Goal: Task Accomplishment & Management: Manage account settings

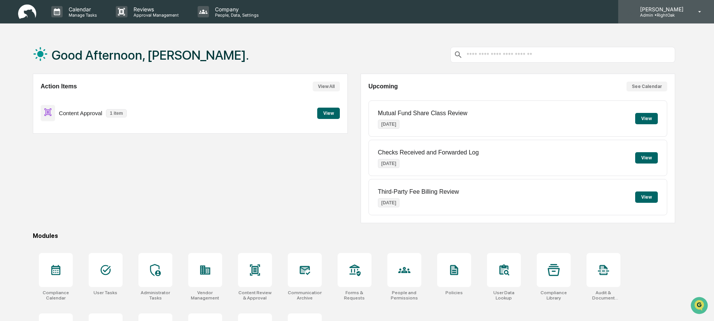
click at [678, 14] on p "Admin • RightOak" at bounding box center [660, 14] width 53 height 5
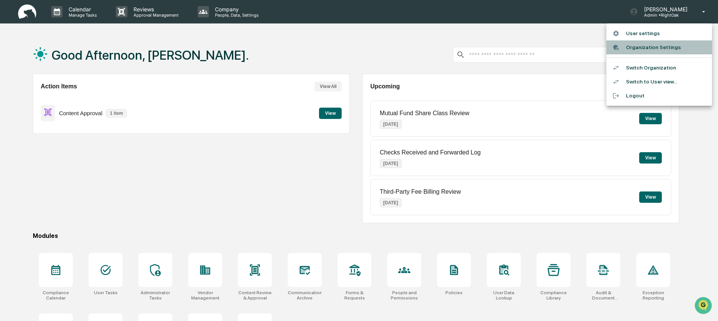
click at [674, 48] on li "Organization Settings" at bounding box center [659, 47] width 106 height 14
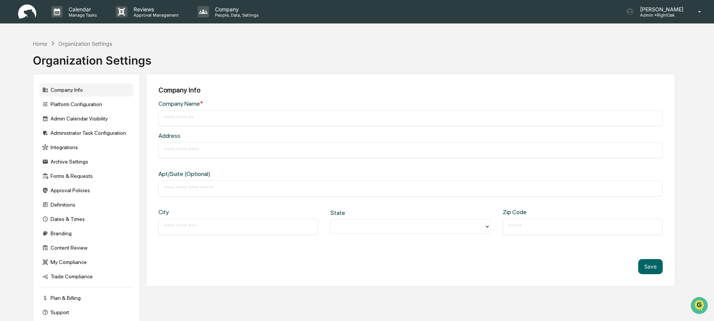
type input "********"
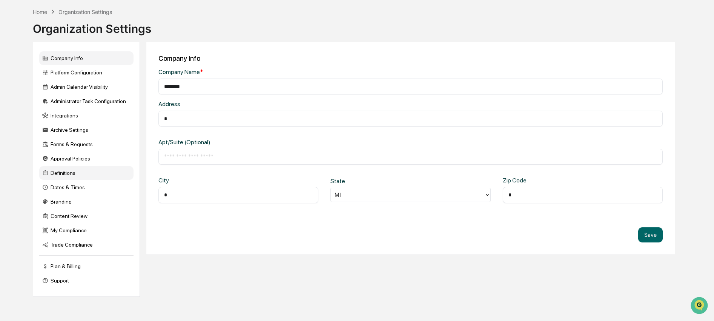
scroll to position [36, 0]
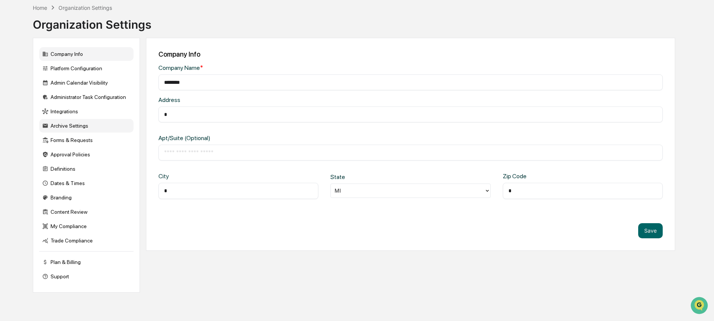
click at [68, 127] on div "Archive Settings" at bounding box center [86, 126] width 94 height 14
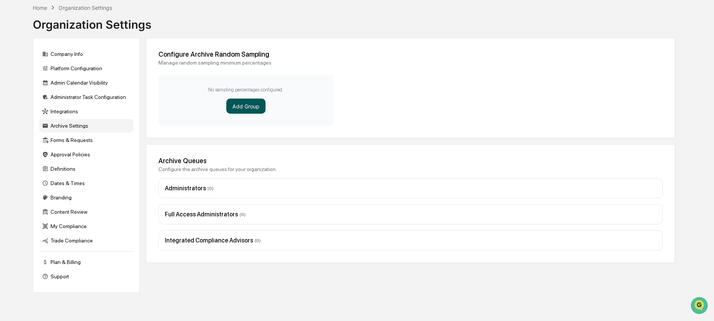
click at [243, 106] on button "Add Group" at bounding box center [245, 105] width 39 height 15
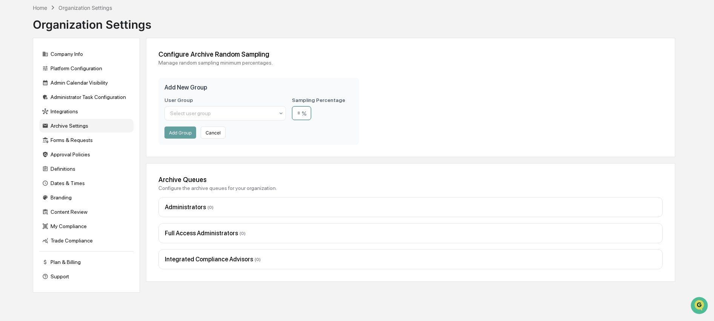
click at [300, 115] on input "number" at bounding box center [301, 113] width 19 height 14
type input "**"
click at [254, 114] on div at bounding box center [222, 113] width 104 height 8
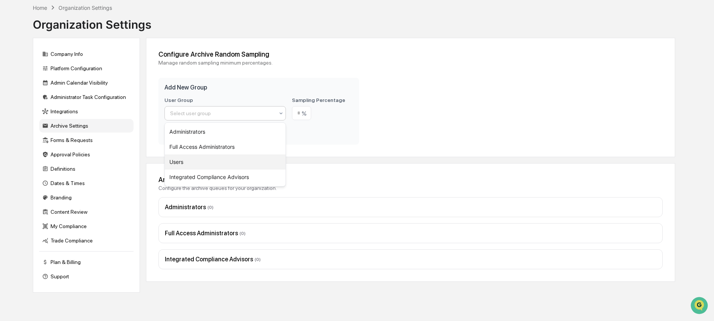
click at [255, 158] on div "Users" at bounding box center [225, 161] width 121 height 15
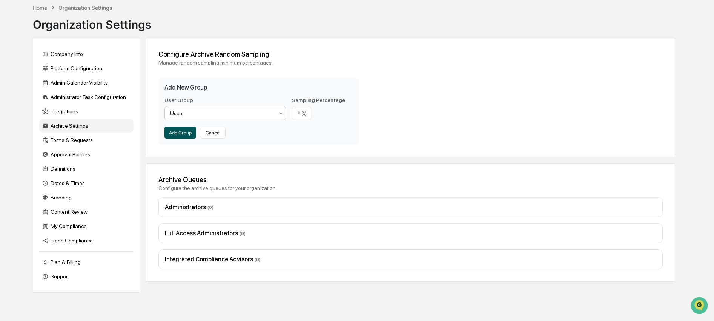
click at [183, 132] on button "Add Group" at bounding box center [180, 132] width 32 height 12
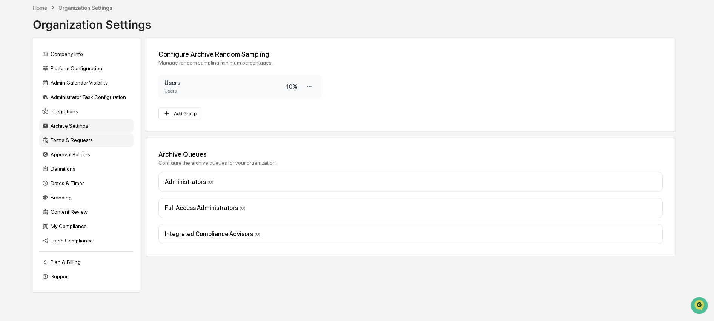
click at [83, 140] on div "Forms & Requests" at bounding box center [86, 140] width 94 height 14
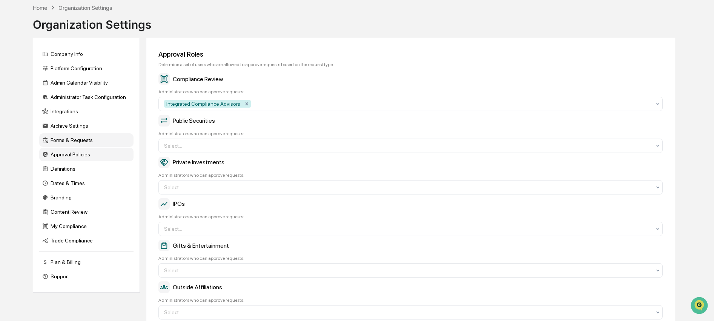
click at [94, 158] on div "Approval Policies" at bounding box center [86, 154] width 94 height 14
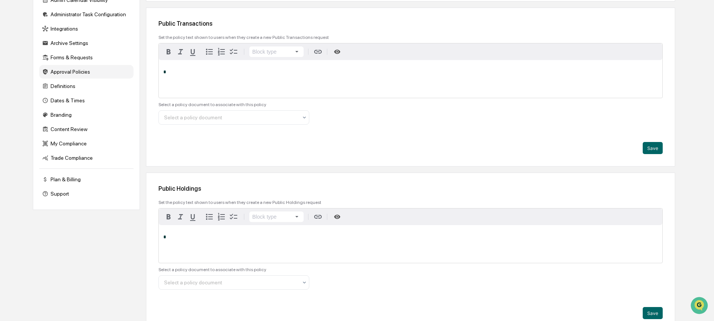
scroll to position [0, 0]
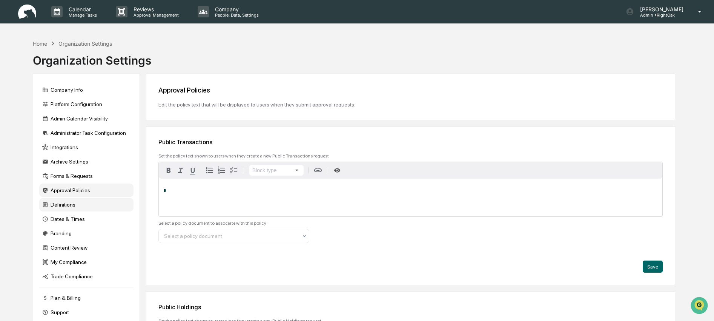
click at [72, 209] on div "Definitions" at bounding box center [86, 205] width 94 height 14
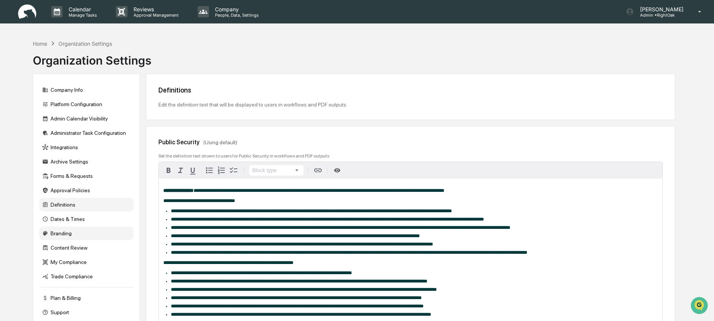
click at [80, 238] on div "Branding" at bounding box center [86, 233] width 94 height 14
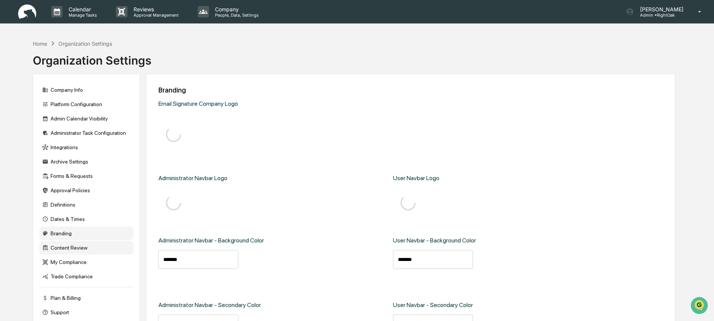
type input "*******"
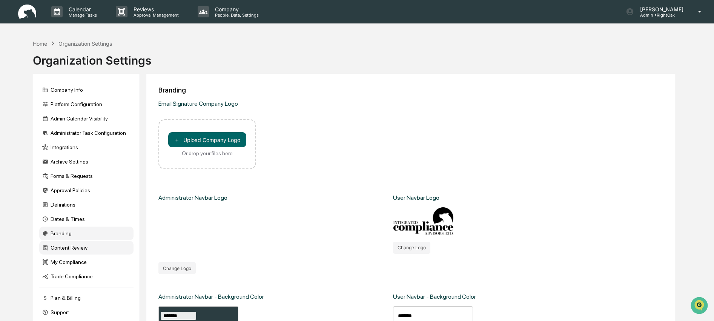
click at [83, 250] on div "Content Review" at bounding box center [86, 248] width 94 height 14
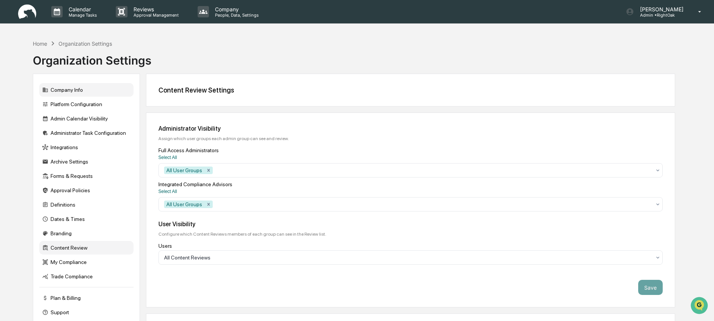
click at [83, 93] on div "Company Info" at bounding box center [86, 90] width 94 height 14
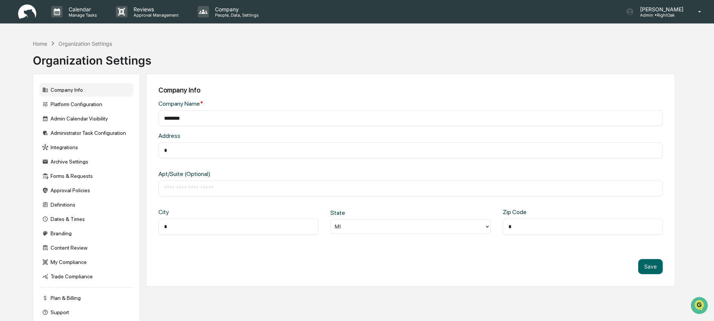
click at [193, 117] on input "********" at bounding box center [410, 118] width 493 height 8
type input "**********"
click at [371, 153] on div "​" at bounding box center [410, 150] width 505 height 16
click at [369, 150] on input "text" at bounding box center [410, 150] width 493 height 8
click at [168, 164] on div "Address ​ Apt/Suite (Optional) ​ City ​ State [US_STATE] Zip Code ​" at bounding box center [410, 189] width 505 height 114
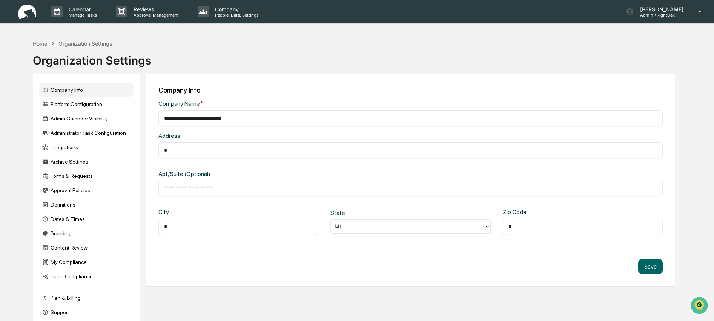
click at [183, 151] on input "text" at bounding box center [410, 150] width 493 height 8
type input "**********"
type input "*****"
click at [642, 269] on button "Save" at bounding box center [650, 266] width 25 height 15
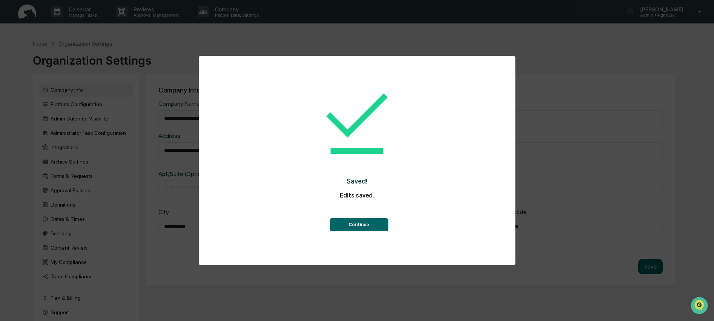
click at [356, 229] on button "Continue" at bounding box center [359, 224] width 58 height 13
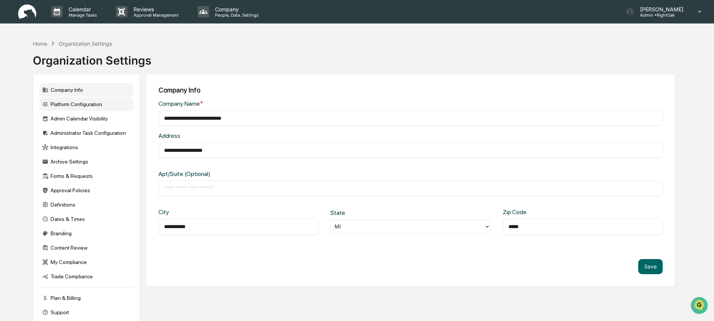
click at [115, 105] on div "Platform Configuration" at bounding box center [86, 104] width 94 height 14
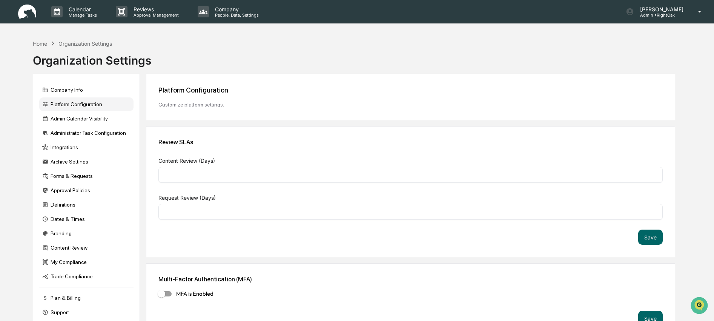
type input "*"
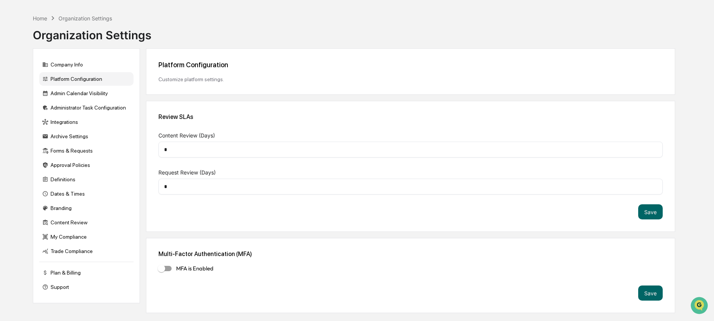
scroll to position [36, 0]
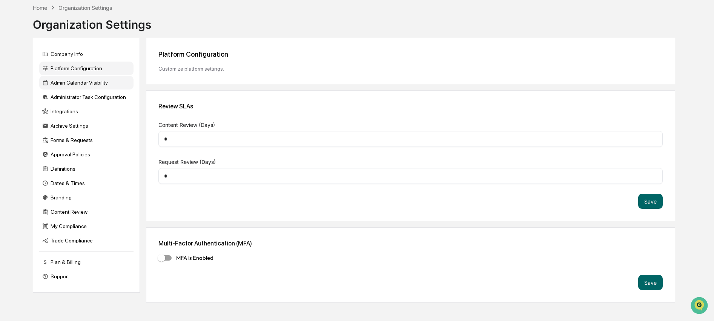
click at [76, 88] on div "Admin Calendar Visibility" at bounding box center [86, 83] width 94 height 14
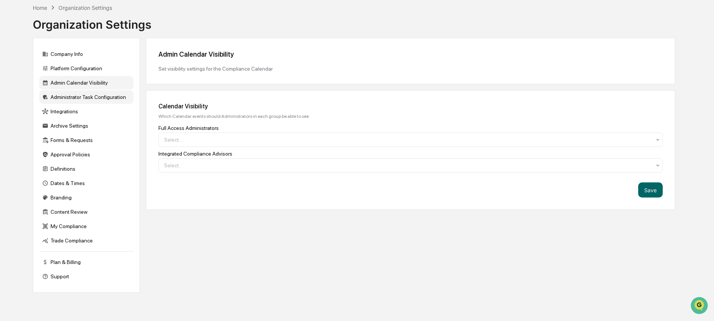
click at [94, 104] on div "Administrator Task Configuration" at bounding box center [86, 97] width 94 height 14
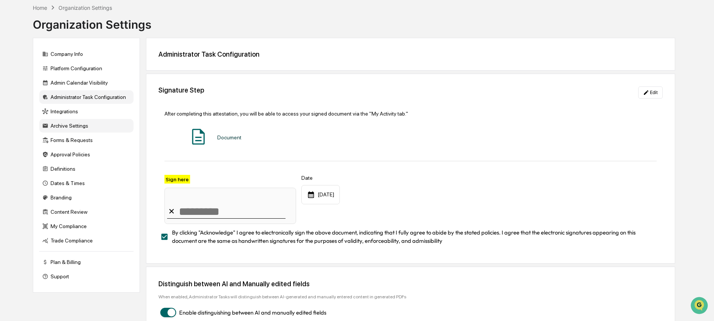
click at [99, 121] on div "Archive Settings" at bounding box center [86, 126] width 94 height 14
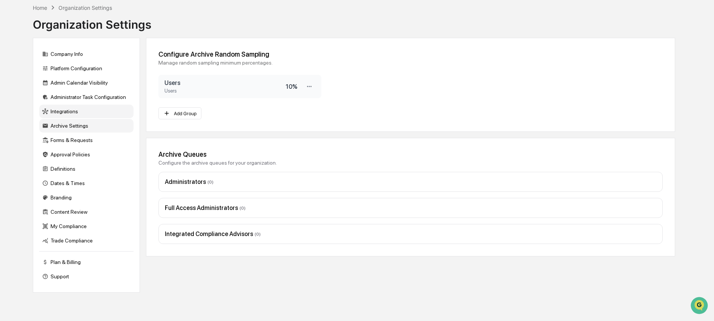
click at [98, 114] on div "Integrations" at bounding box center [86, 111] width 94 height 14
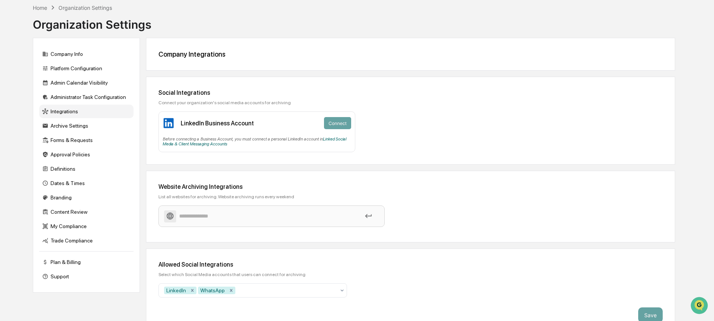
click at [203, 215] on input at bounding box center [271, 215] width 215 height 13
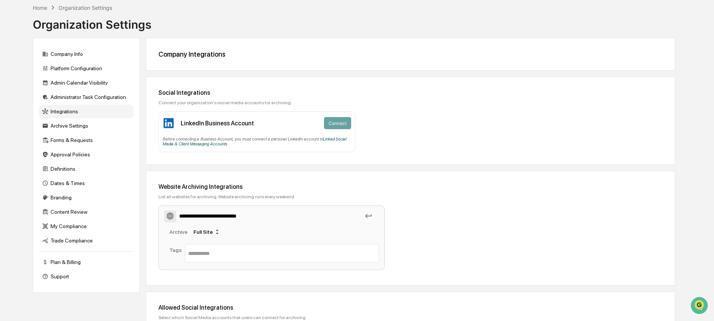
type input "**********"
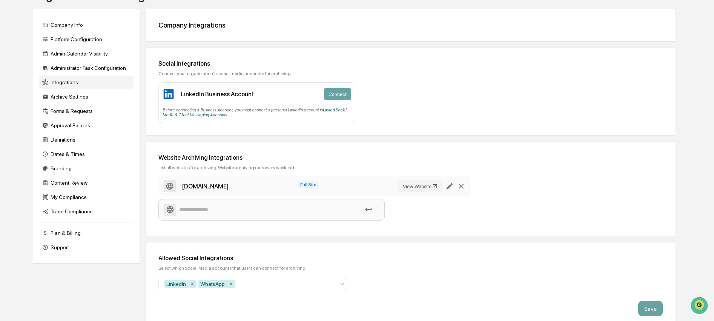
scroll to position [73, 0]
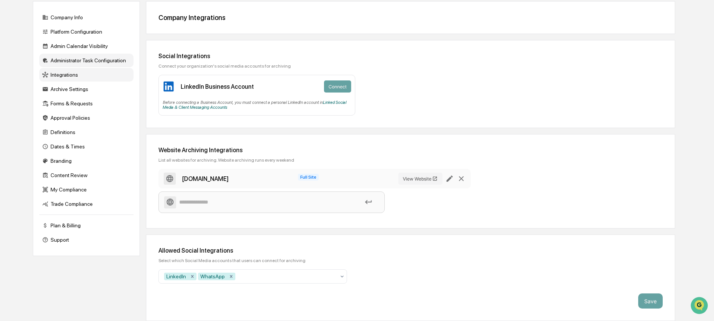
click at [83, 91] on div "Archive Settings" at bounding box center [86, 89] width 94 height 14
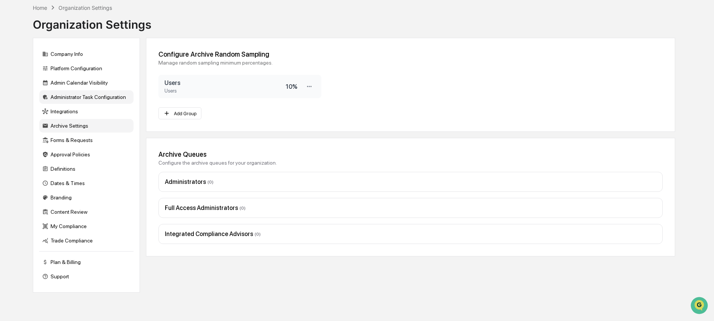
scroll to position [36, 0]
click at [82, 140] on div "Forms & Requests" at bounding box center [86, 140] width 94 height 14
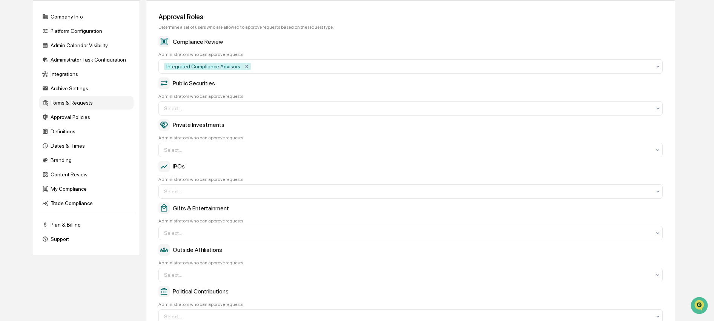
click at [80, 156] on div "Company Info Platform Configuration Admin Calendar Visibility Administrator Tas…" at bounding box center [86, 127] width 107 height 255
click at [77, 166] on div "Branding" at bounding box center [86, 160] width 94 height 14
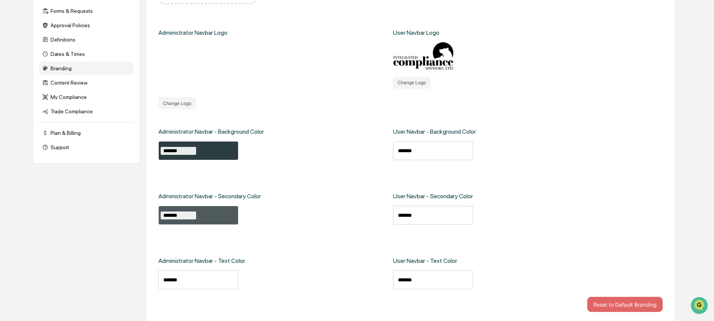
scroll to position [167, 0]
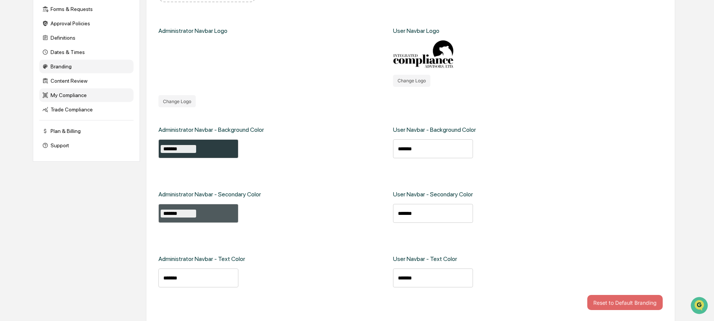
click at [93, 102] on div "My Compliance" at bounding box center [86, 95] width 94 height 14
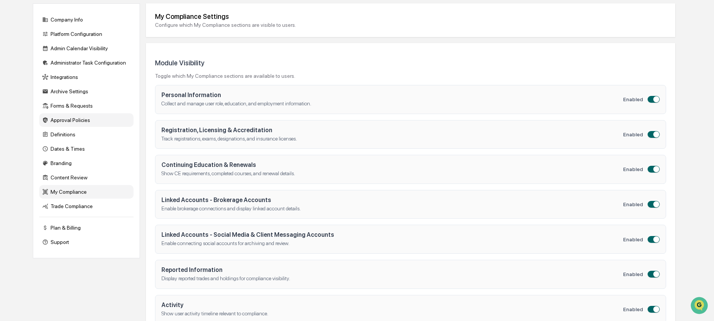
scroll to position [0, 0]
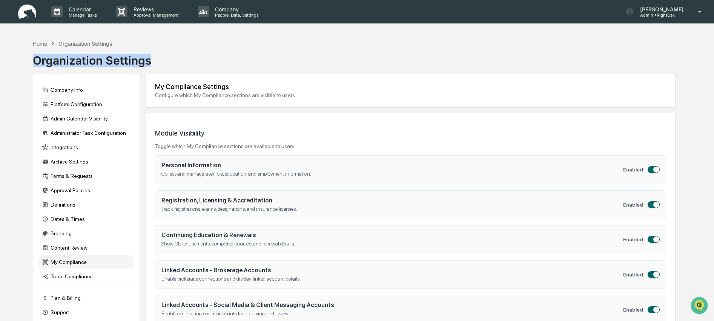
click at [538, 54] on div "Home Organization Settings Organization Settings" at bounding box center [354, 55] width 643 height 38
click at [44, 42] on div "Home" at bounding box center [40, 43] width 14 height 6
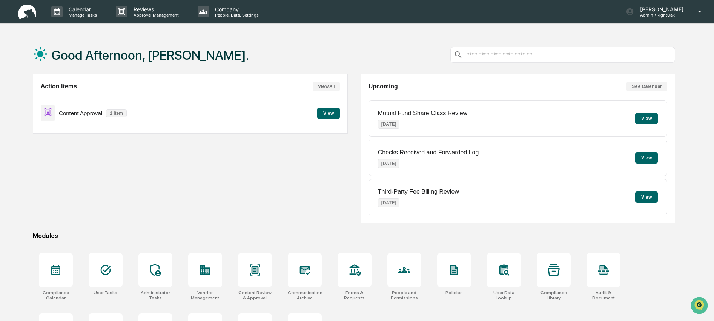
click at [332, 114] on button "View" at bounding box center [328, 112] width 23 height 11
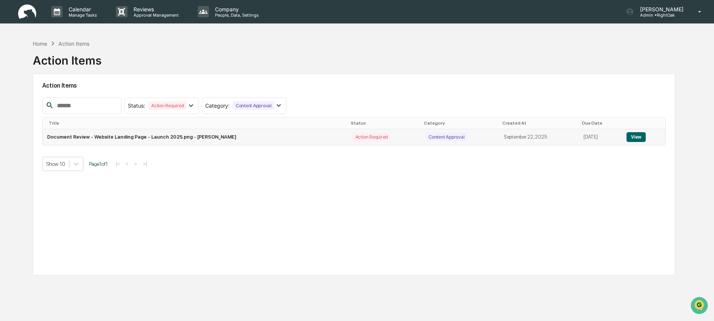
click at [198, 138] on td "Document Review - Website Landing Page - Launch 2025.png - [PERSON_NAME]" at bounding box center [195, 137] width 305 height 16
click at [642, 139] on button "View" at bounding box center [635, 137] width 19 height 10
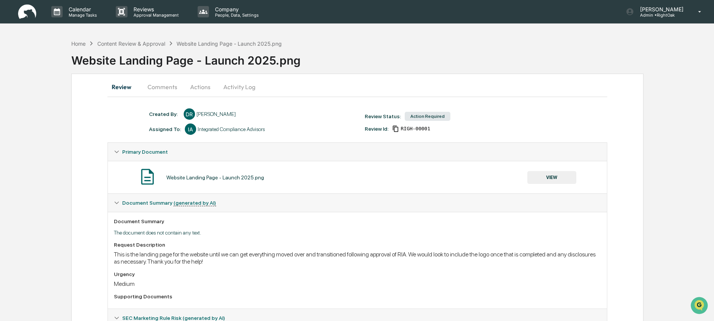
click at [550, 177] on button "VIEW" at bounding box center [551, 177] width 49 height 13
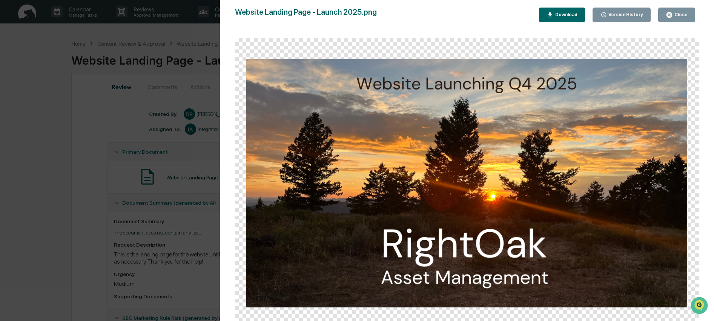
click at [209, 231] on div "Version History [DATE] 01:46 PM [PERSON_NAME] Website Landing Page - Launch 202…" at bounding box center [357, 160] width 714 height 321
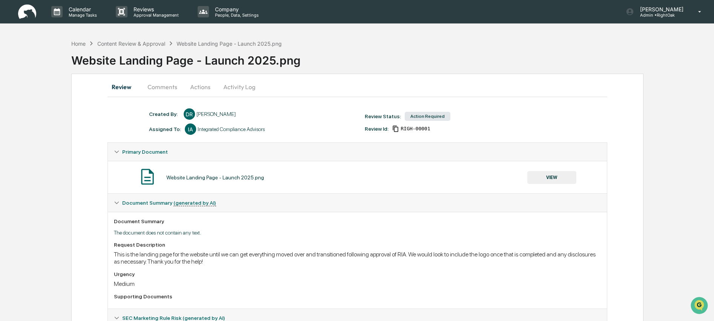
click at [207, 88] on button "Actions" at bounding box center [200, 87] width 34 height 18
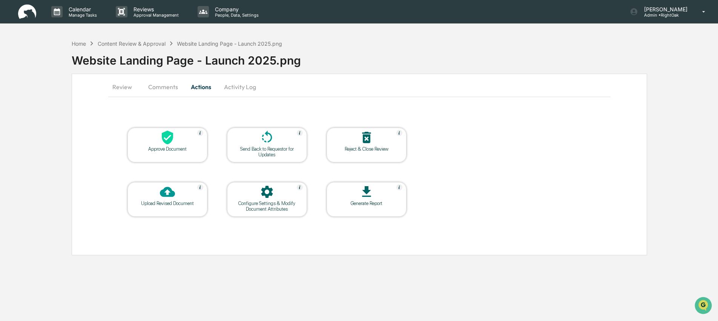
click at [190, 87] on button "Actions" at bounding box center [201, 87] width 34 height 18
click at [114, 85] on button "Review" at bounding box center [125, 87] width 34 height 18
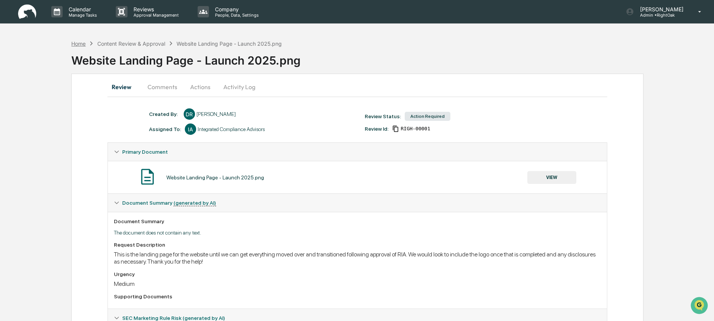
click at [84, 43] on div "Home" at bounding box center [78, 43] width 14 height 6
